Goal: Task Accomplishment & Management: Use online tool/utility

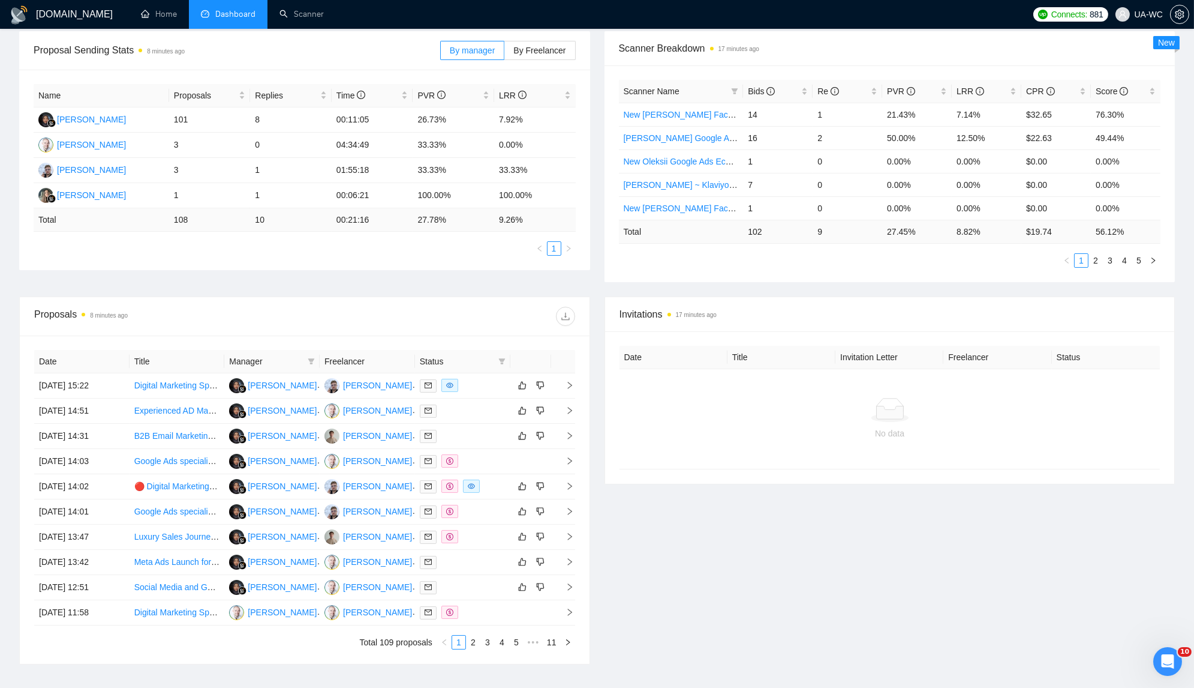
scroll to position [181, 0]
click at [125, 484] on td "[DATE] 14:02" at bounding box center [81, 485] width 95 height 25
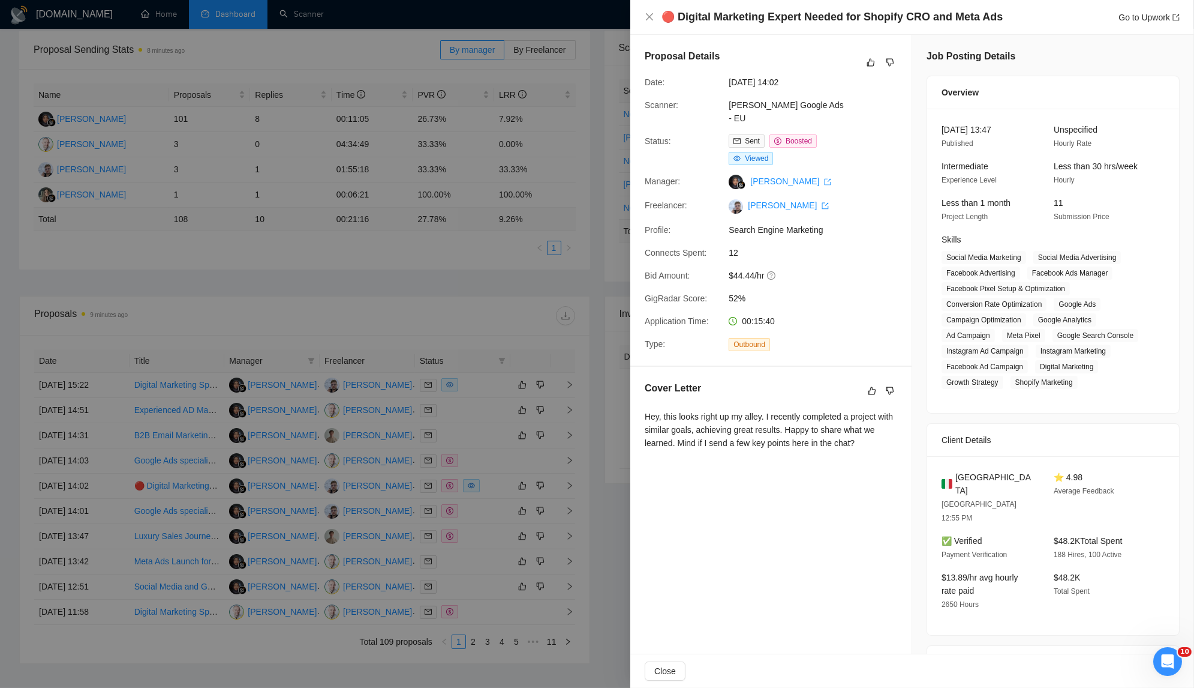
click at [469, 442] on div at bounding box center [597, 344] width 1194 height 688
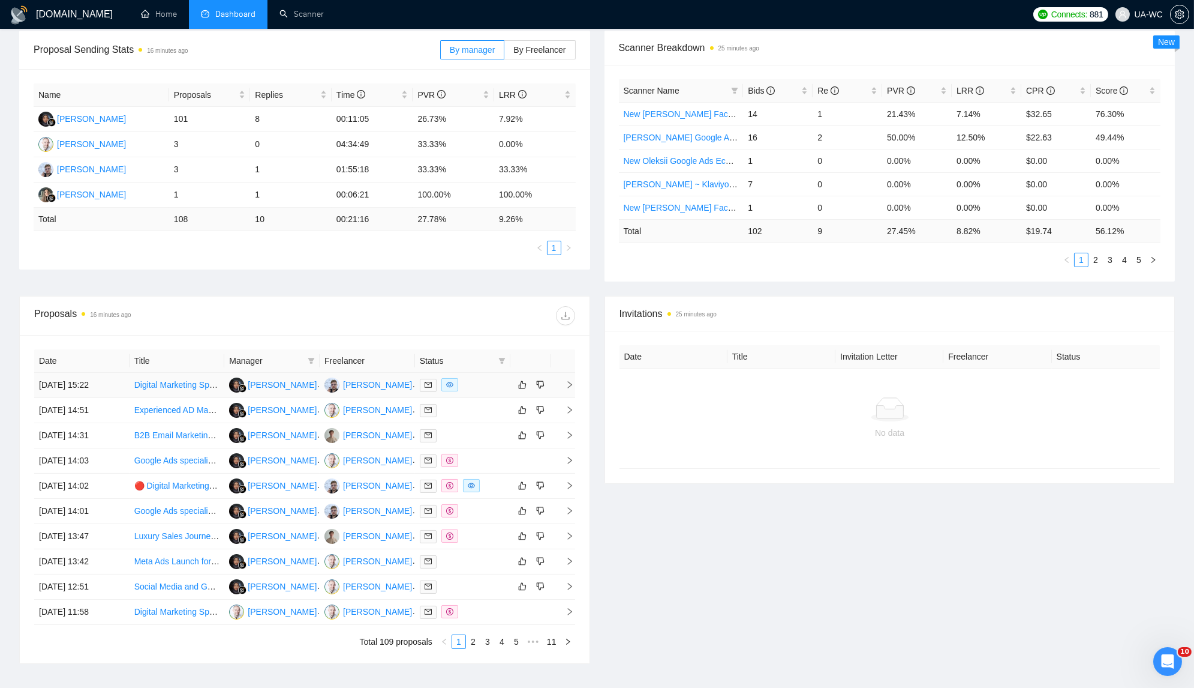
click at [563, 380] on span "right" at bounding box center [565, 384] width 18 height 8
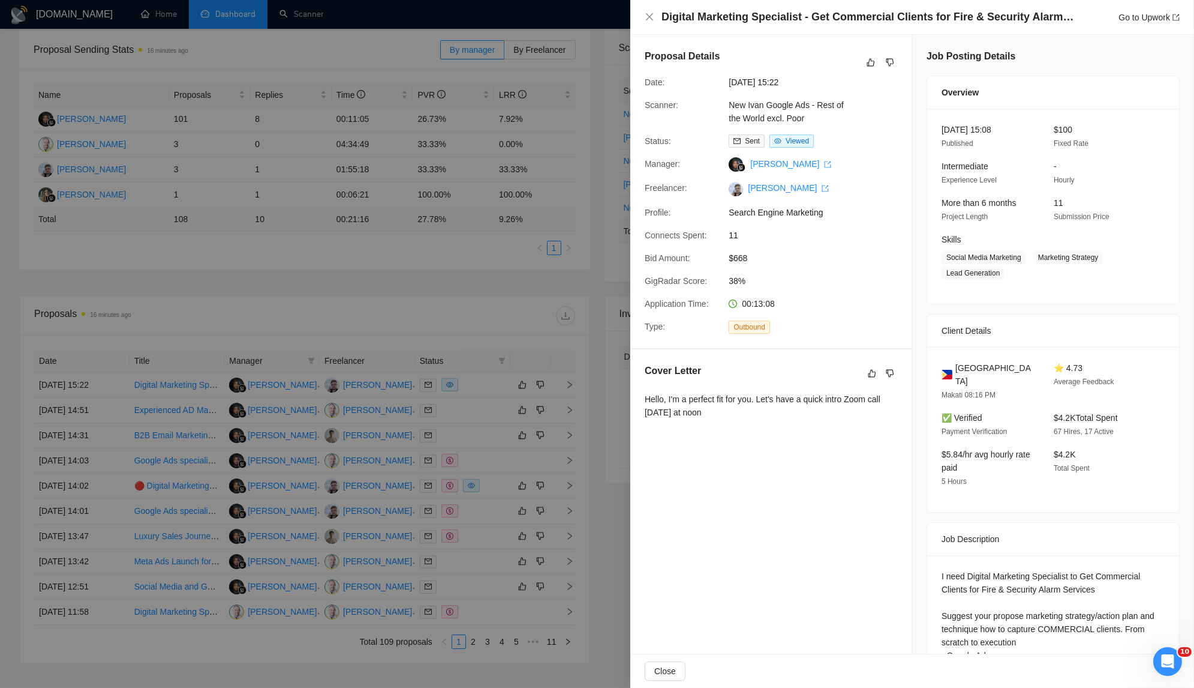
drag, startPoint x: 732, startPoint y: 427, endPoint x: 646, endPoint y: 401, distance: 89.6
click at [646, 401] on div "Cover Letter Hello, I'm a perfect fit for you. Let's have a quick intro Zoom ca…" at bounding box center [771, 393] width 281 height 89
copy div "Hello, I'm a perfect fit for you. Let's have a quick intro Zoom call [DATE] at …"
